Goal: Task Accomplishment & Management: Manage account settings

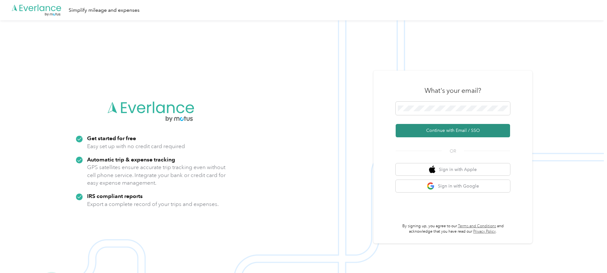
click at [448, 128] on button "Continue with Email / SSO" at bounding box center [453, 130] width 114 height 13
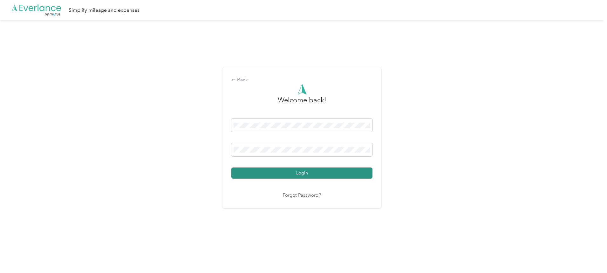
click at [312, 168] on button "Login" at bounding box center [302, 173] width 141 height 11
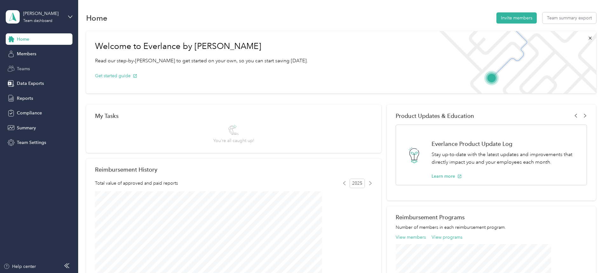
click at [22, 67] on span "Teams" at bounding box center [23, 69] width 13 height 7
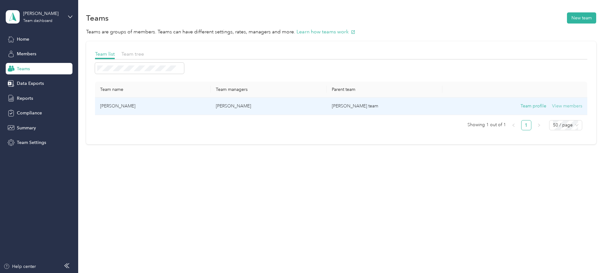
click at [552, 104] on button "View members" at bounding box center [567, 106] width 30 height 7
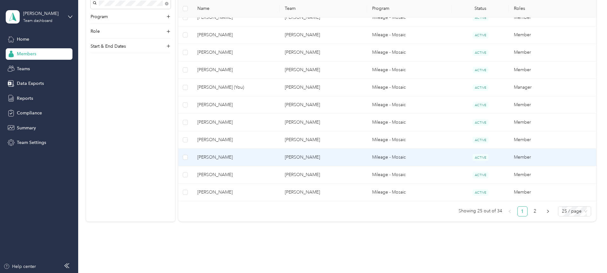
scroll to position [413, 0]
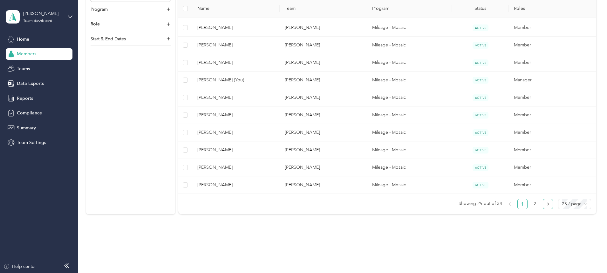
click at [543, 204] on button "button" at bounding box center [548, 204] width 10 height 10
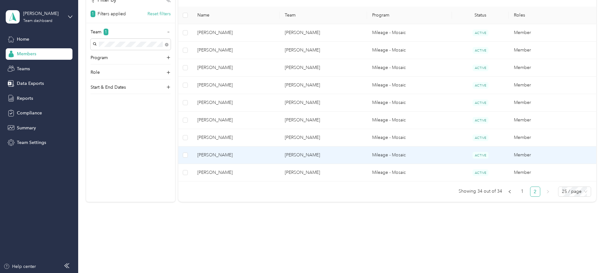
scroll to position [114, 0]
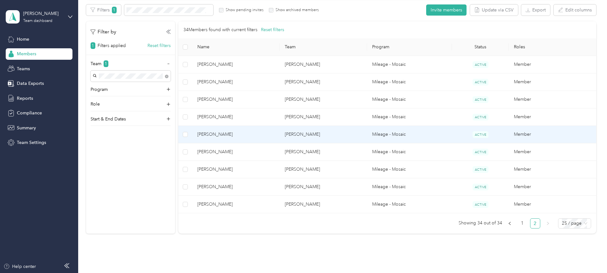
click at [251, 132] on span "[PERSON_NAME]" at bounding box center [236, 134] width 77 height 7
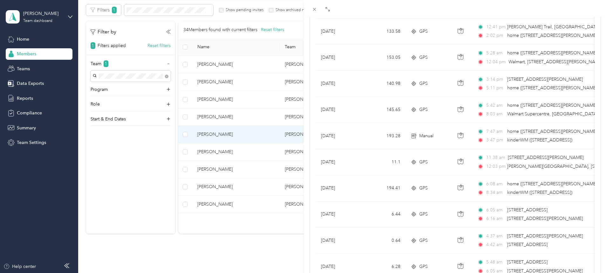
scroll to position [32, 0]
